Goal: Task Accomplishment & Management: Manage account settings

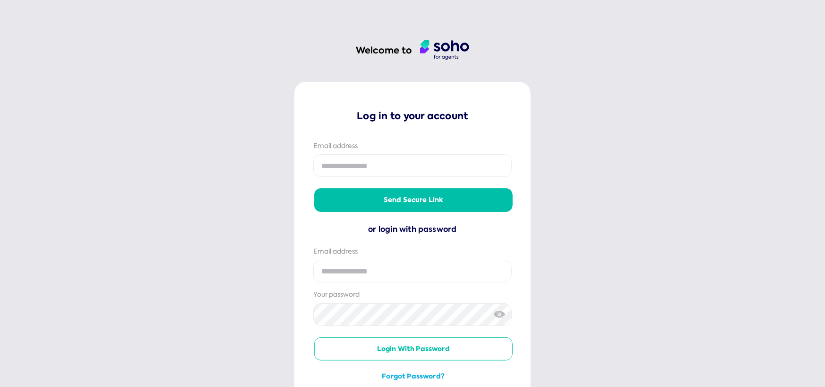
click at [391, 169] on input "email" at bounding box center [412, 165] width 199 height 23
type input "**********"
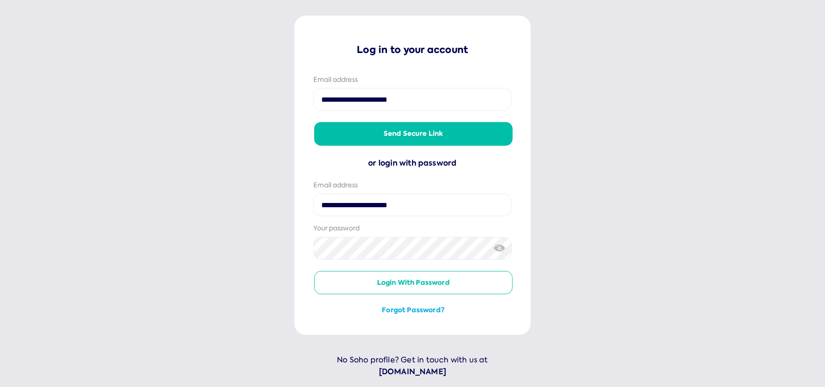
scroll to position [76, 0]
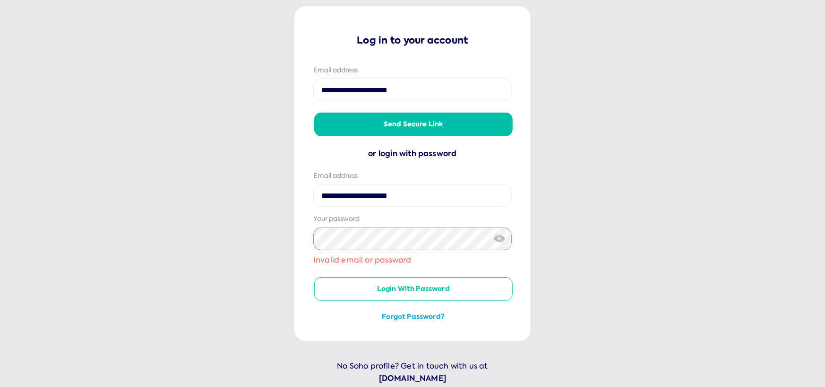
click at [427, 318] on button "Forgot password?" at bounding box center [413, 316] width 199 height 9
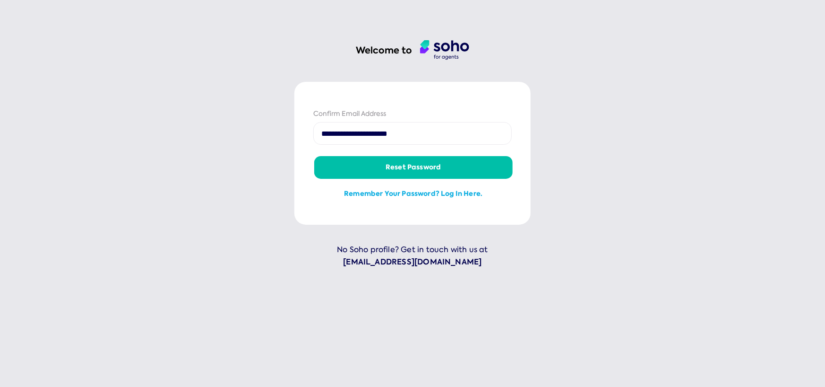
click at [402, 171] on button "Reset password" at bounding box center [413, 167] width 199 height 23
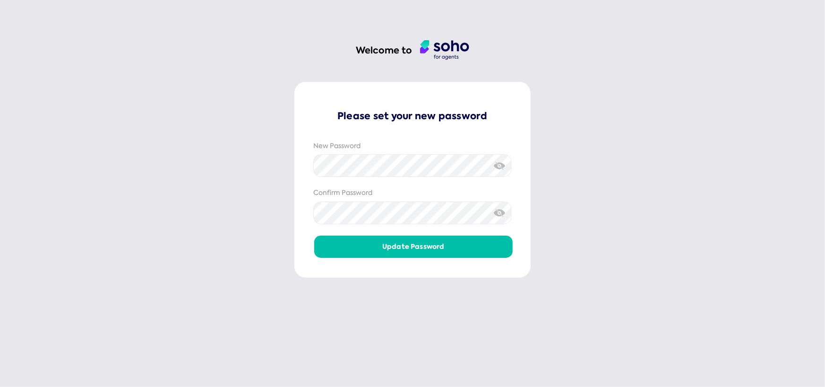
click at [408, 246] on button "Update password" at bounding box center [413, 246] width 199 height 23
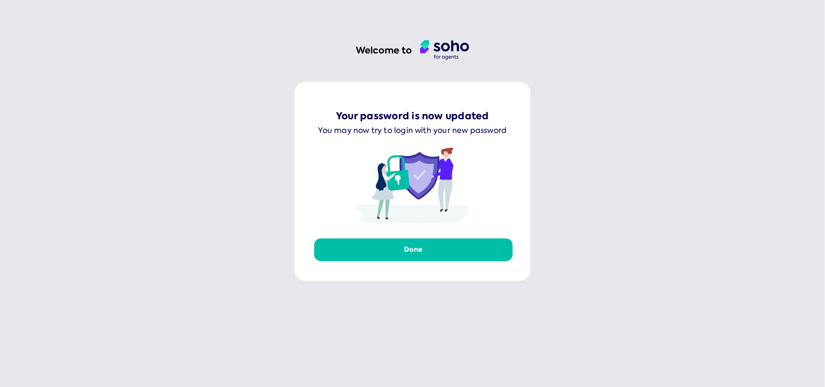
click at [427, 249] on button "Done" at bounding box center [413, 249] width 199 height 23
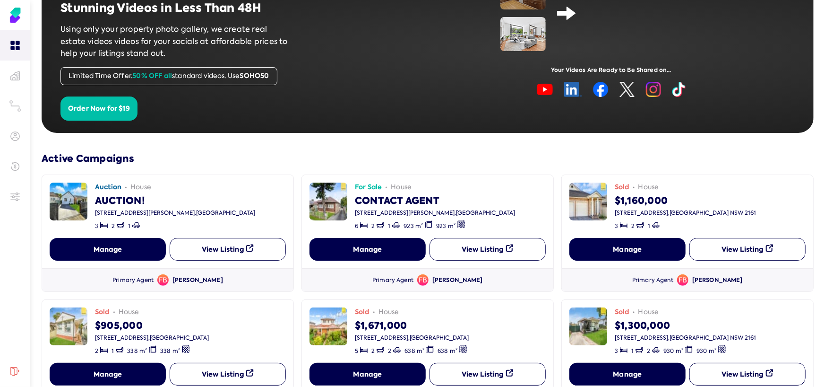
scroll to position [95, 0]
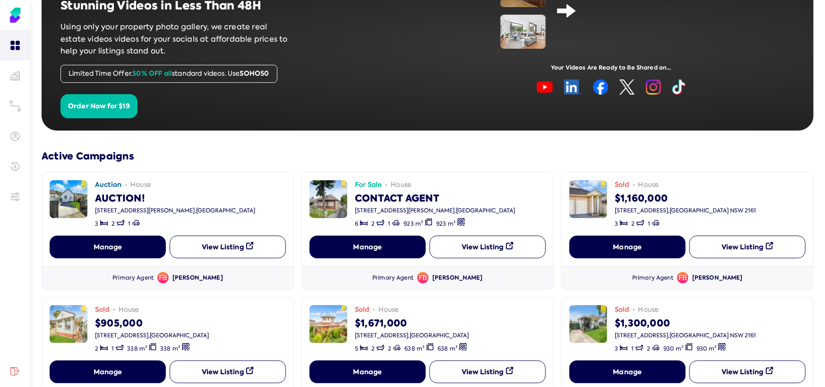
click at [224, 251] on button "View Listing" at bounding box center [228, 246] width 116 height 23
